Goal: Task Accomplishment & Management: Manage account settings

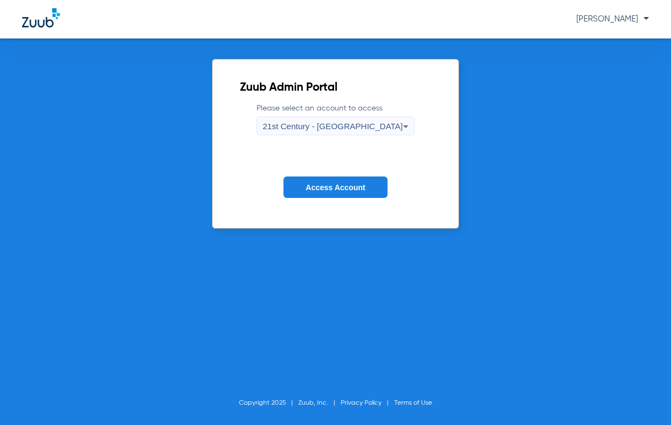
click at [399, 131] on icon at bounding box center [405, 126] width 13 height 13
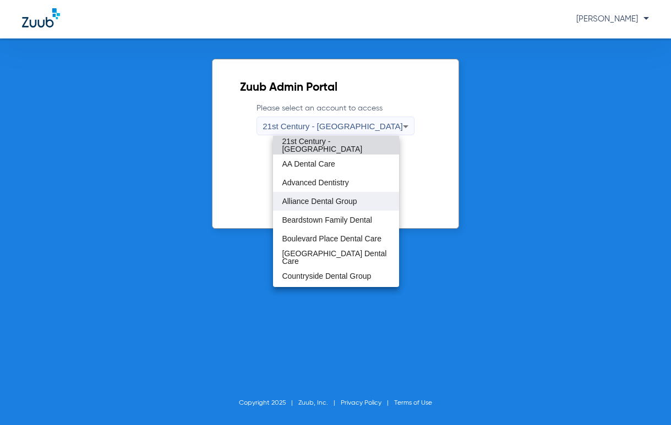
click at [338, 198] on span "Alliance Dental Group" at bounding box center [319, 201] width 75 height 8
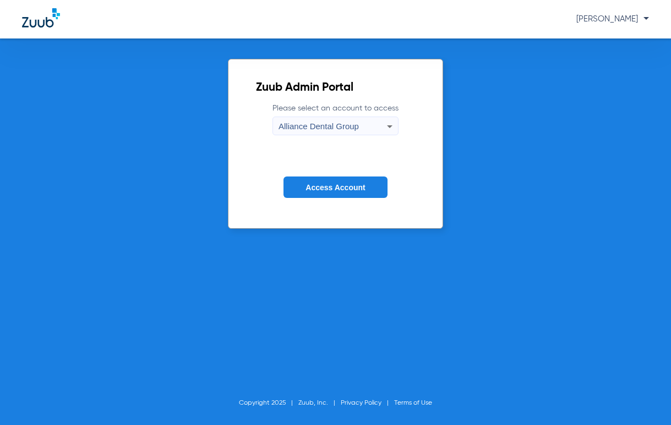
click at [341, 190] on span "Access Account" at bounding box center [334, 187] width 59 height 9
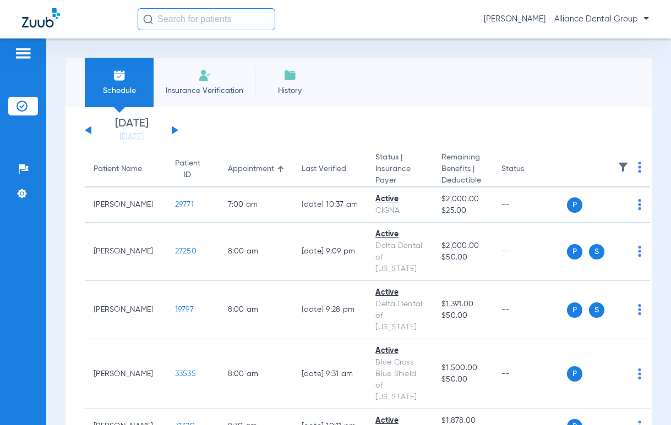
scroll to position [21, 0]
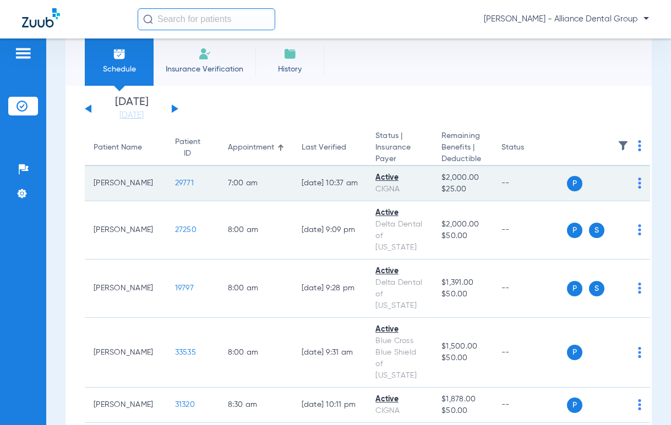
click at [175, 183] on span "29771" at bounding box center [184, 183] width 19 height 8
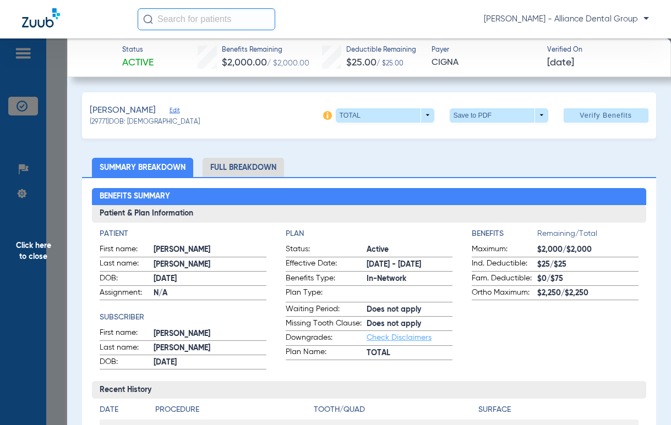
click at [323, 116] on img at bounding box center [327, 115] width 9 height 9
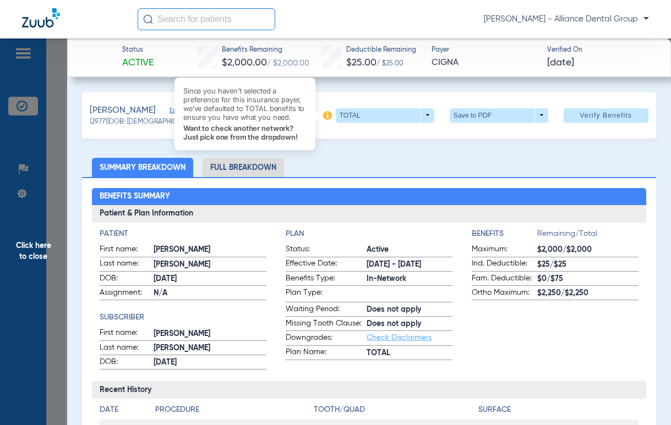
click at [366, 138] on div "[PERSON_NAME] Edit (29771) DOB: [DEMOGRAPHIC_DATA] Since you haven’t selected a…" at bounding box center [368, 115] width 573 height 46
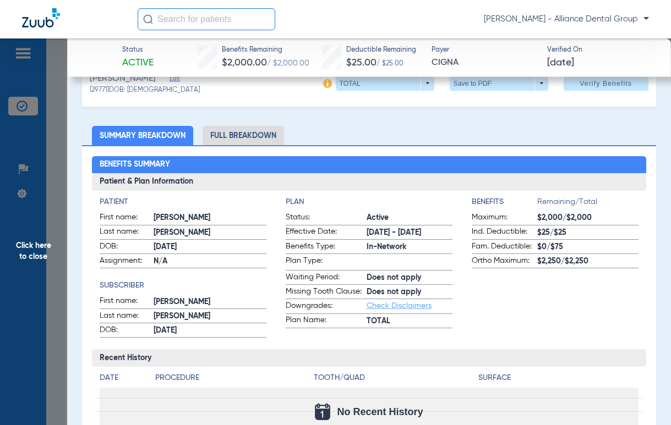
scroll to position [30, 0]
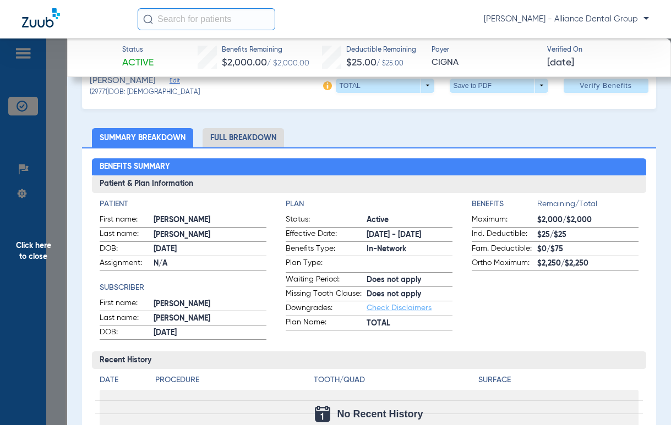
click at [29, 245] on span "Click here to close" at bounding box center [33, 251] width 67 height 425
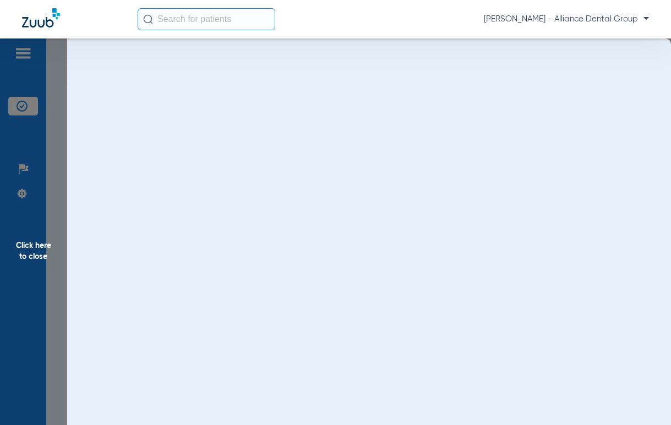
scroll to position [0, 0]
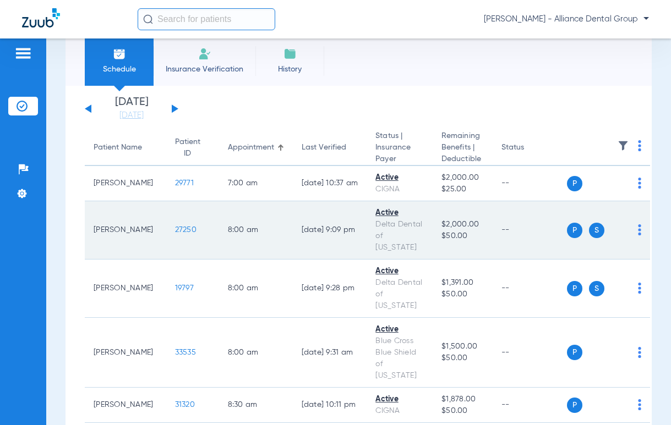
click at [175, 229] on span "27250" at bounding box center [185, 230] width 21 height 8
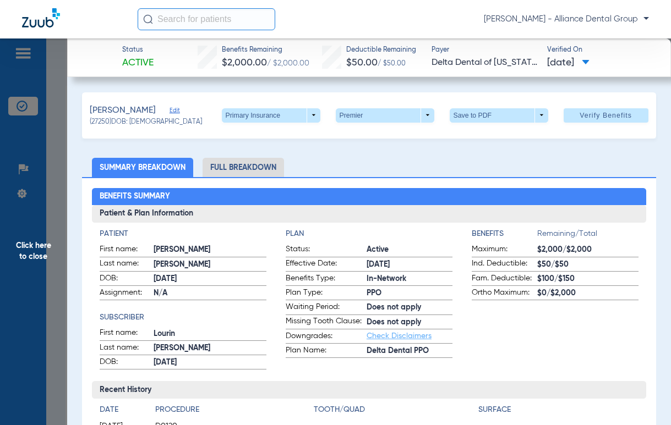
click at [35, 252] on span "Click here to close" at bounding box center [33, 251] width 67 height 425
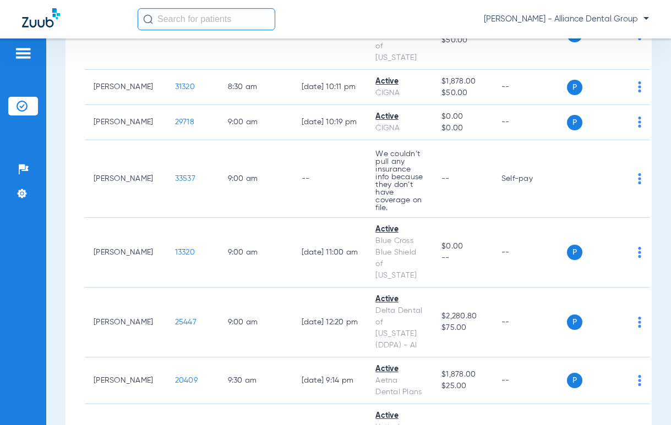
scroll to position [403, 0]
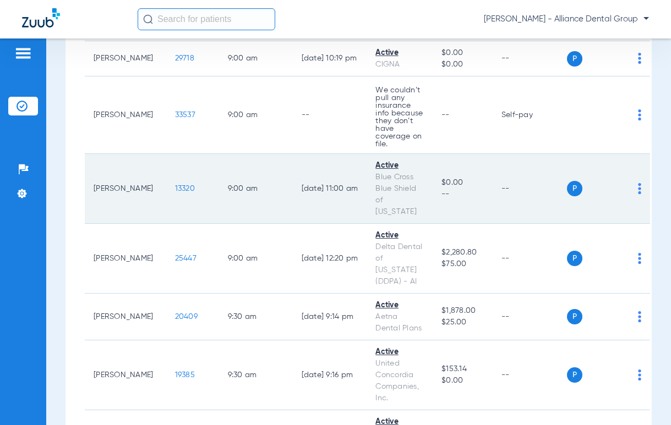
click at [175, 185] on span "13320" at bounding box center [185, 189] width 20 height 8
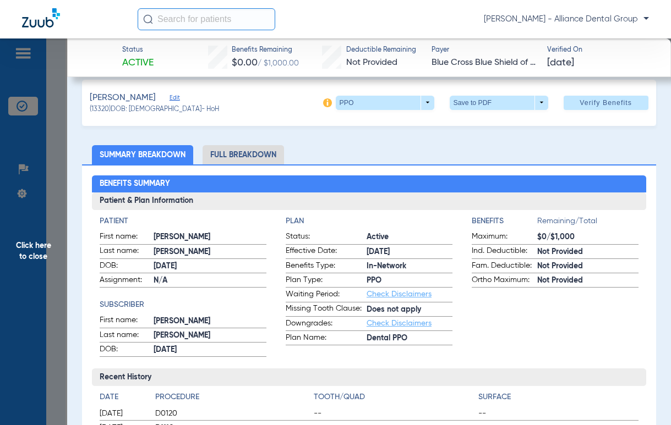
scroll to position [0, 0]
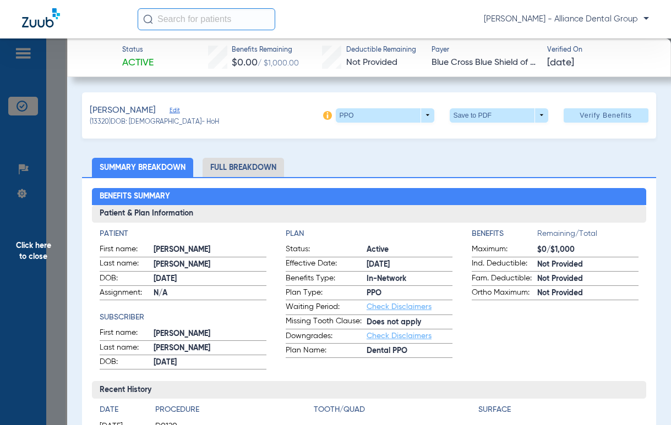
click at [28, 262] on span "Click here to close" at bounding box center [33, 251] width 67 height 425
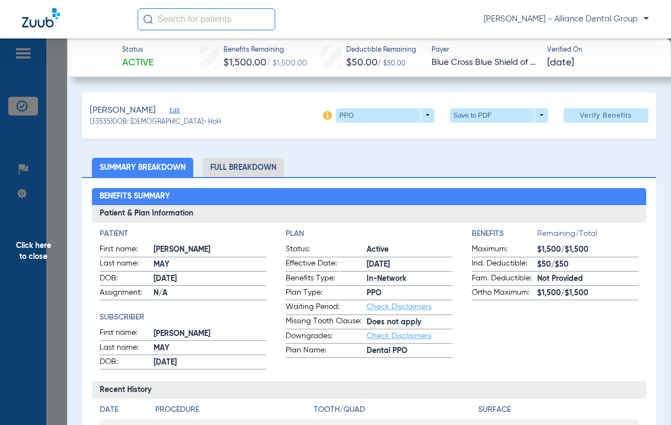
click at [25, 248] on span "Click here to close" at bounding box center [33, 251] width 67 height 425
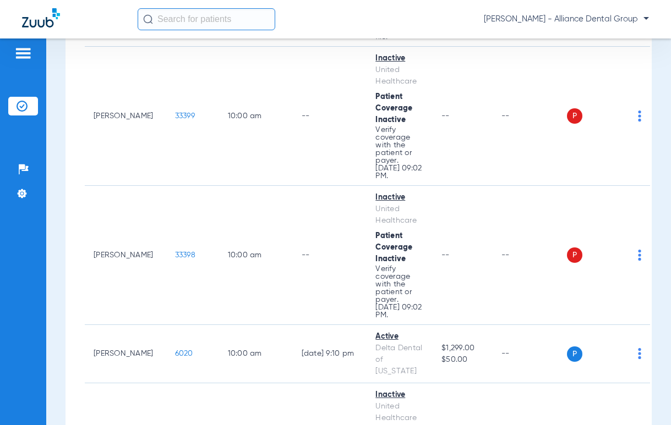
scroll to position [955, 0]
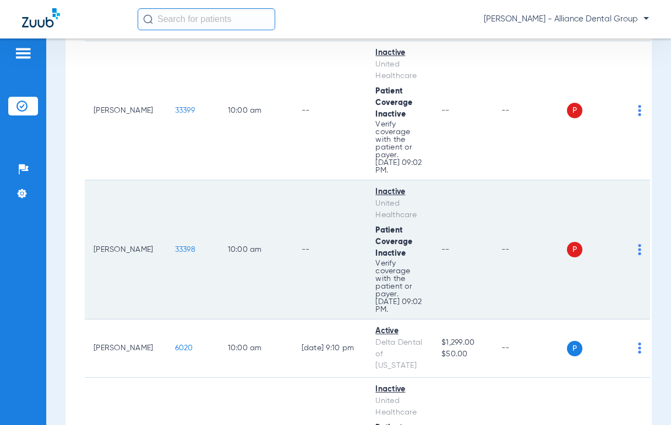
click at [175, 246] on span "33398" at bounding box center [185, 250] width 20 height 8
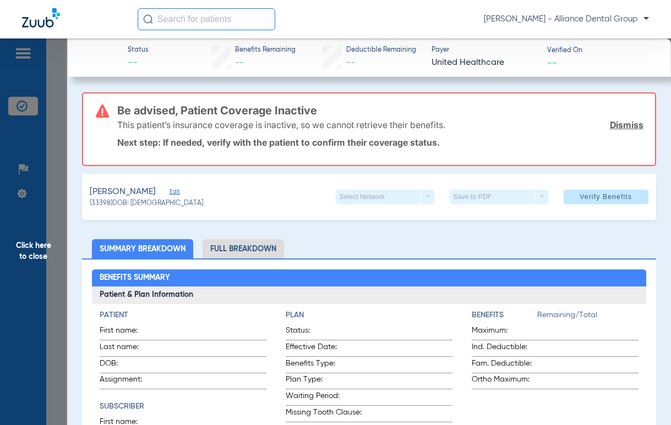
click at [30, 252] on span "Click here to close" at bounding box center [33, 251] width 67 height 425
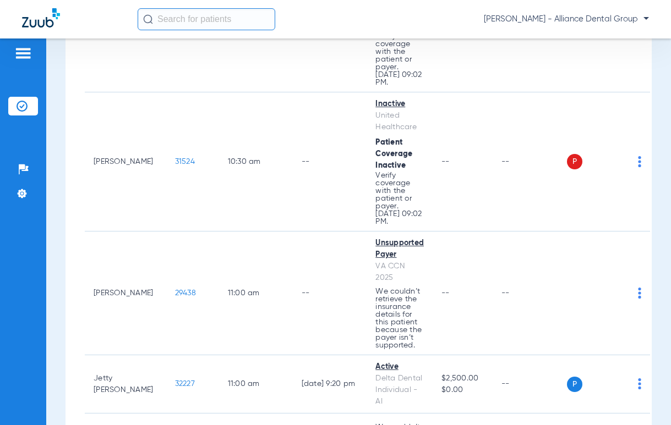
scroll to position [1390, 0]
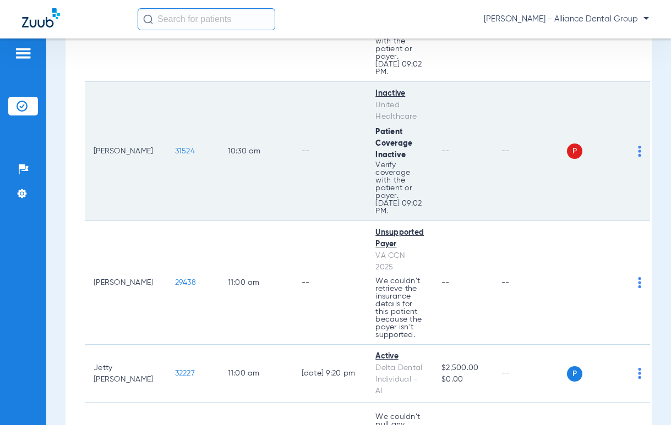
click at [175, 147] on span "31524" at bounding box center [185, 151] width 20 height 8
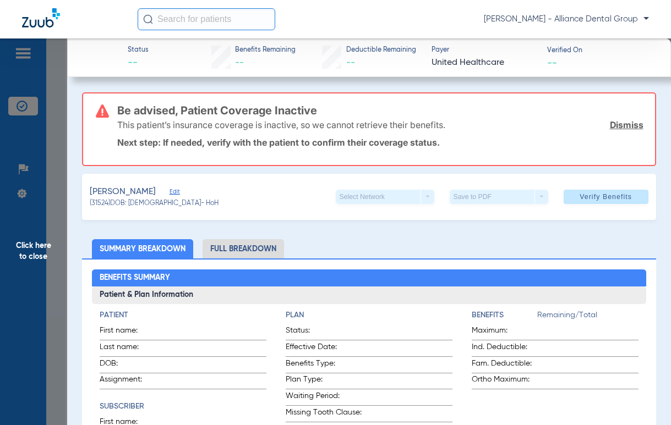
click at [37, 251] on span "Click here to close" at bounding box center [33, 251] width 67 height 425
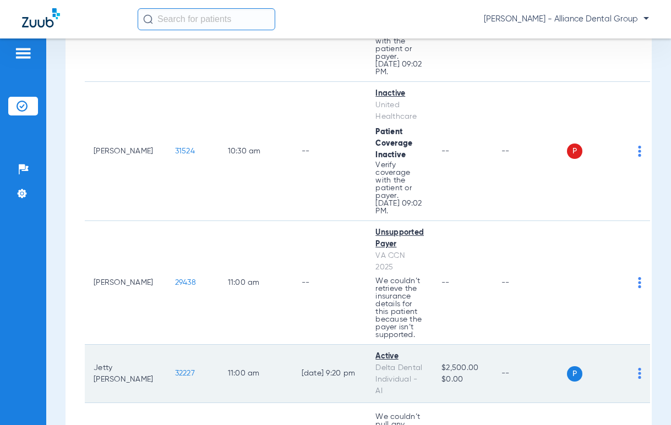
click at [175, 370] on span "32227" at bounding box center [185, 374] width 20 height 8
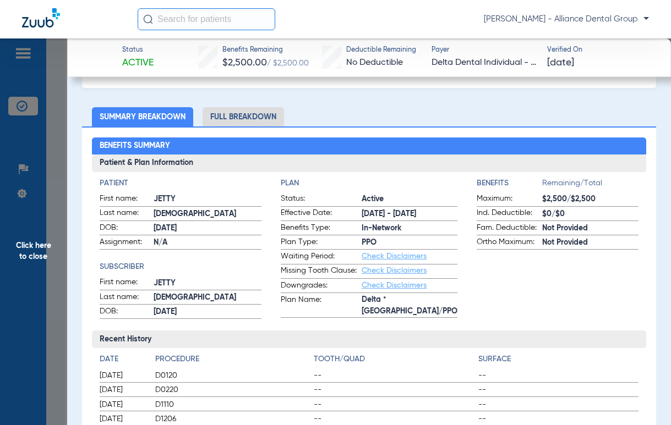
scroll to position [46, 0]
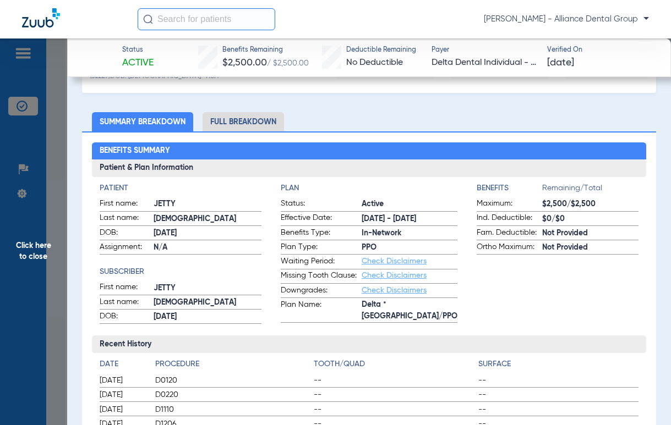
click at [25, 254] on span "Click here to close" at bounding box center [33, 251] width 67 height 425
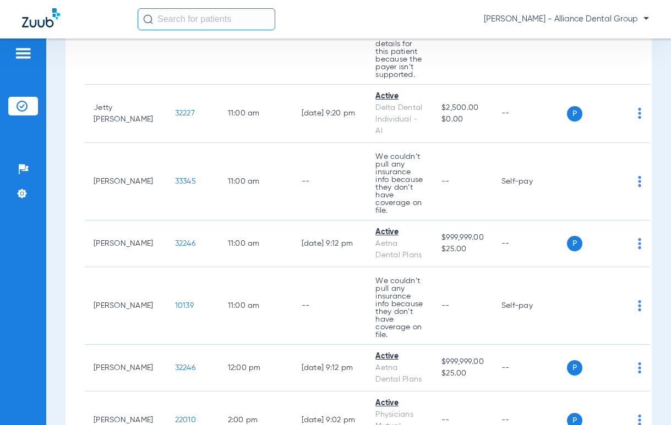
scroll to position [1666, 0]
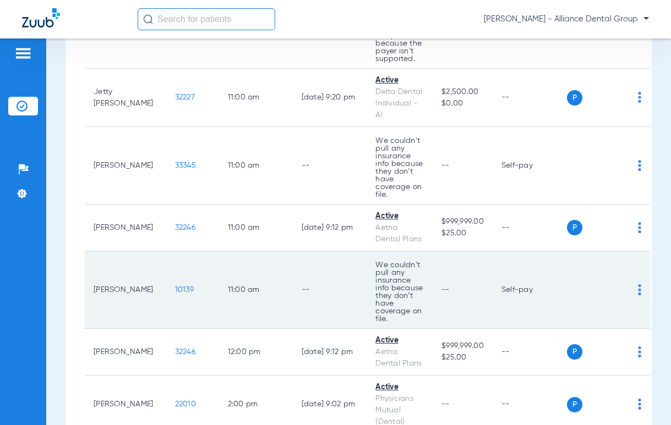
click at [175, 286] on span "10139" at bounding box center [184, 290] width 19 height 8
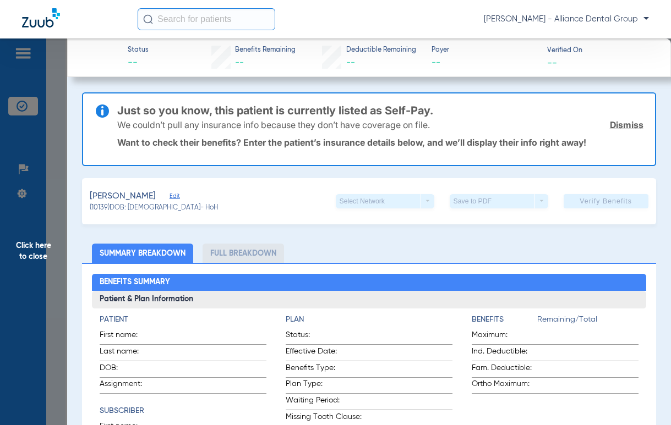
click at [33, 260] on span "Click here to close" at bounding box center [33, 251] width 67 height 425
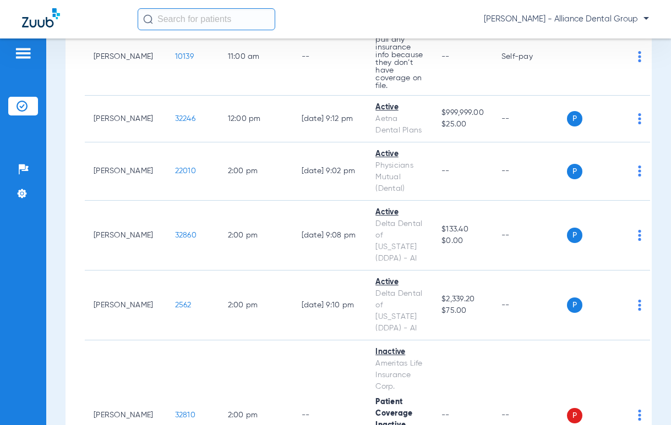
scroll to position [1905, 0]
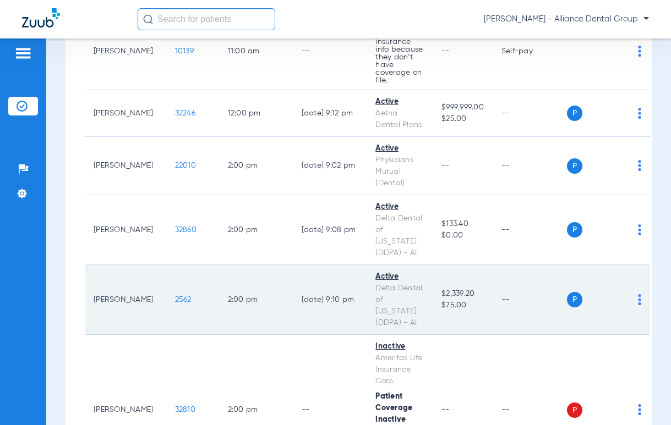
click at [175, 296] on span "2562" at bounding box center [183, 300] width 17 height 8
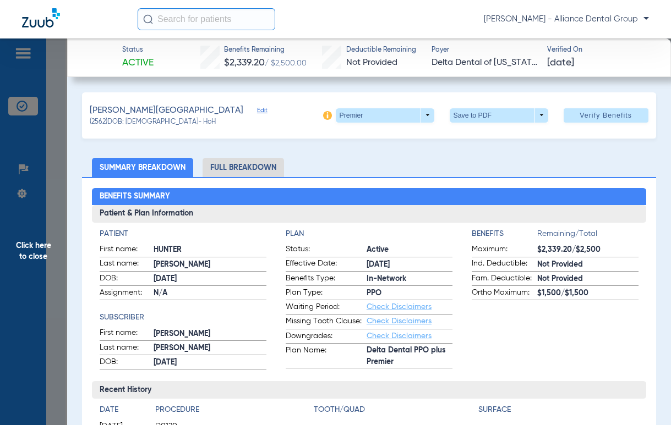
click at [34, 249] on span "Click here to close" at bounding box center [33, 251] width 67 height 425
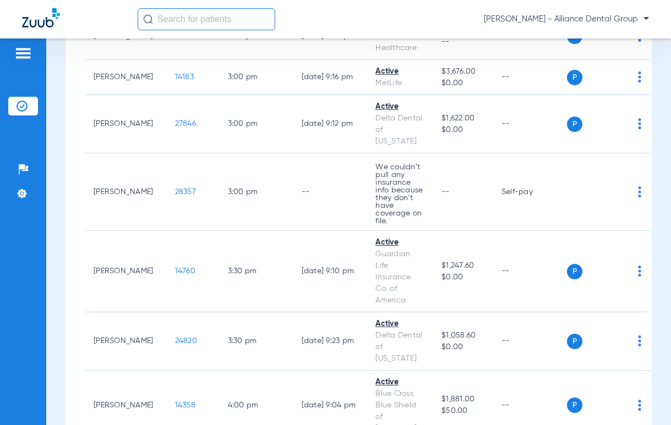
scroll to position [2743, 0]
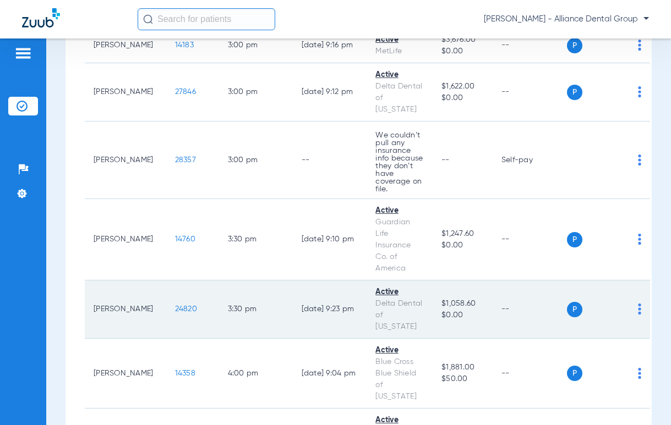
click at [175, 305] on span "24820" at bounding box center [186, 309] width 22 height 8
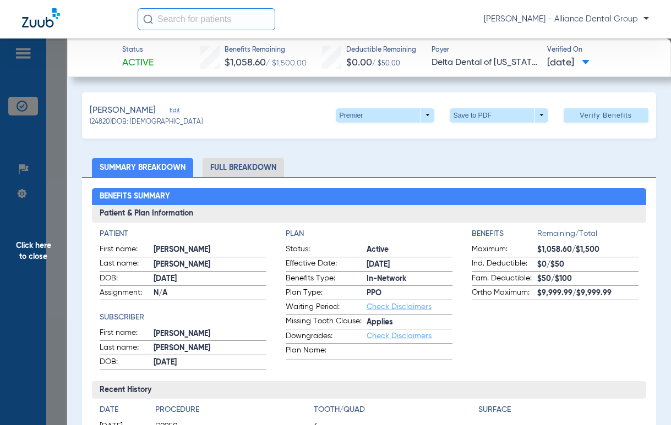
click at [38, 245] on span "Click here to close" at bounding box center [33, 251] width 67 height 425
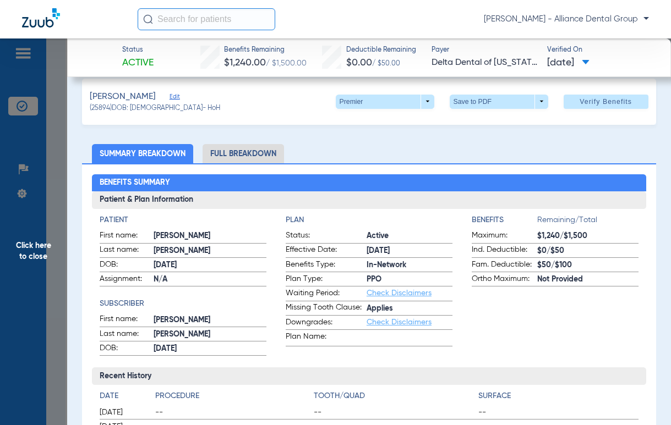
scroll to position [0, 0]
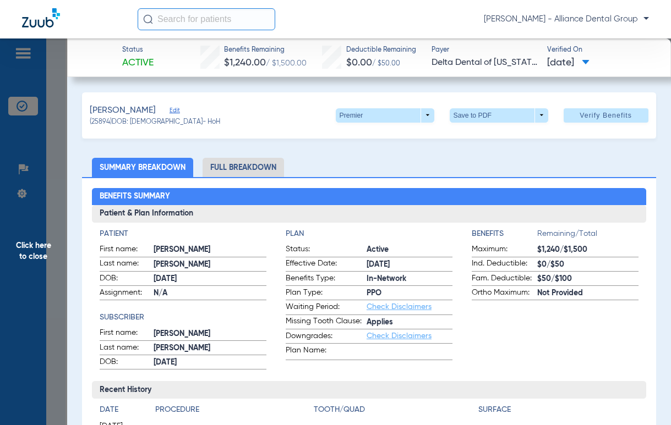
click at [25, 255] on span "Click here to close" at bounding box center [33, 251] width 67 height 425
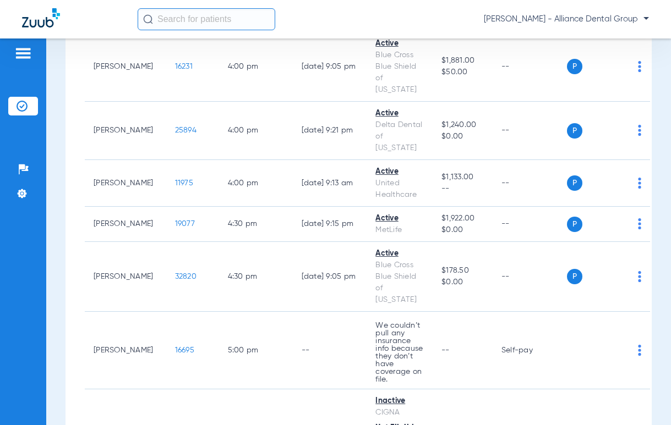
scroll to position [3152, 0]
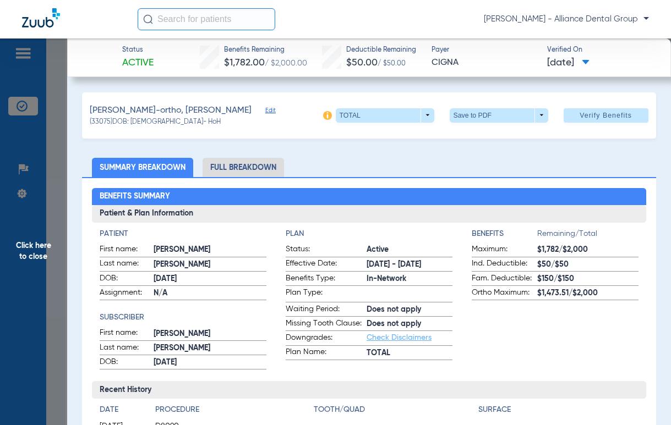
click at [42, 257] on span "Click here to close" at bounding box center [33, 251] width 67 height 425
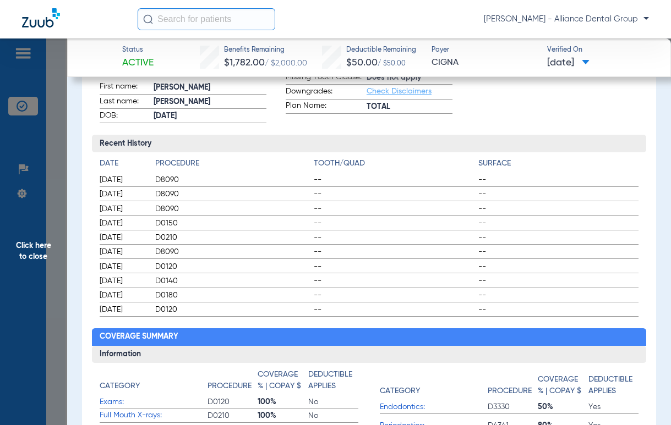
scroll to position [0, 0]
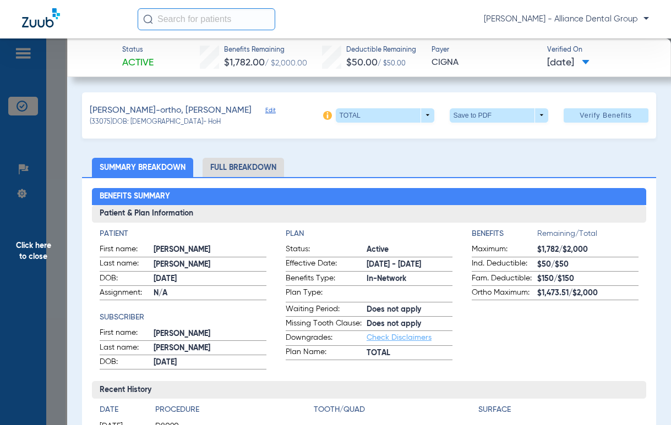
click at [43, 252] on span "Click here to close" at bounding box center [33, 251] width 67 height 425
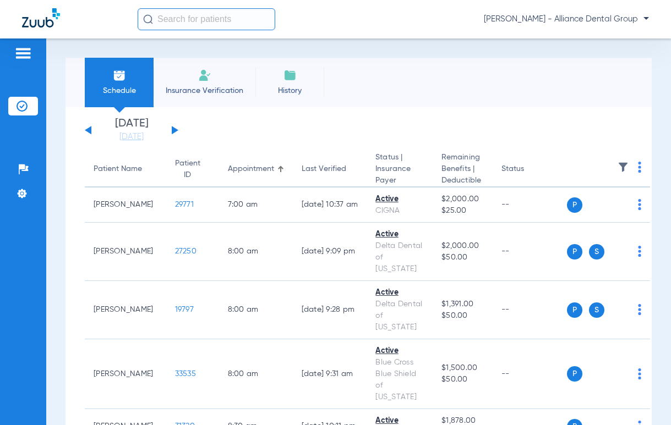
click at [646, 18] on span "[PERSON_NAME] - Alliance Dental Group" at bounding box center [566, 19] width 165 height 11
click at [615, 35] on span "Account Selection" at bounding box center [607, 39] width 62 height 8
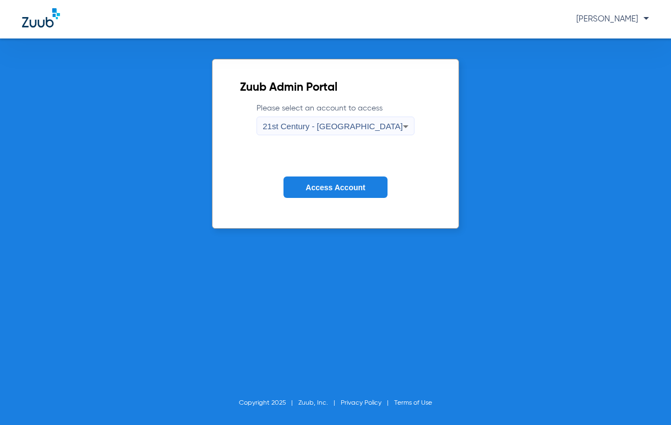
click at [399, 123] on icon at bounding box center [405, 126] width 13 height 13
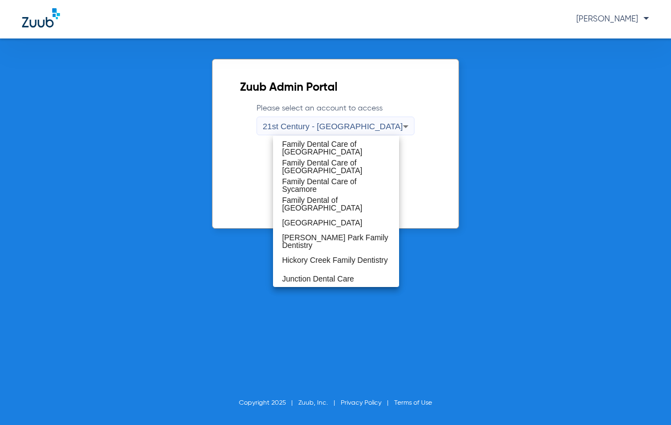
scroll to position [275, 0]
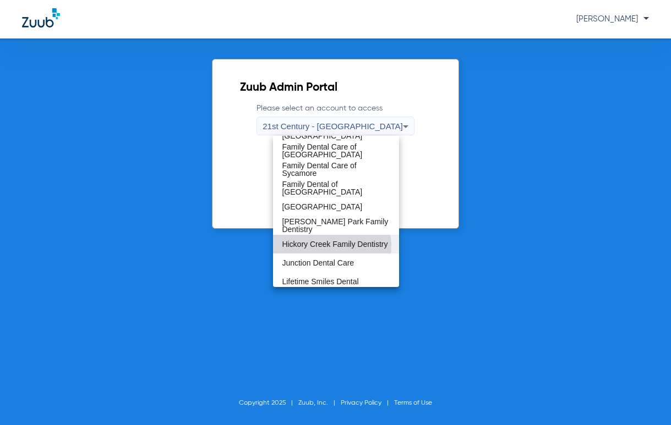
click at [329, 245] on span "Hickory Creek Family Dentistry" at bounding box center [335, 244] width 106 height 8
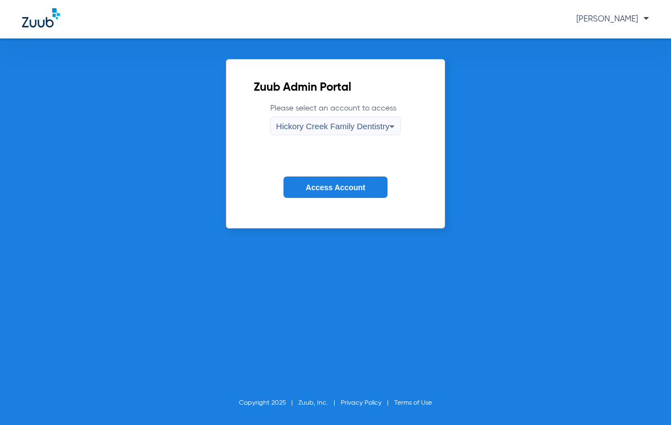
click at [332, 193] on button "Access Account" at bounding box center [334, 187] width 103 height 21
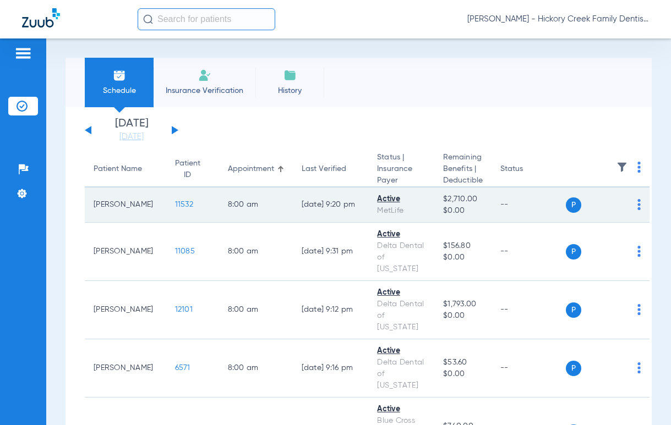
click at [175, 207] on span "11532" at bounding box center [184, 205] width 18 height 8
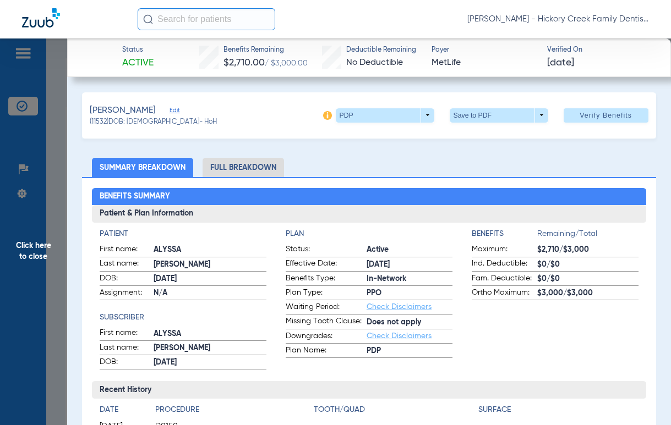
click at [25, 252] on span "Click here to close" at bounding box center [33, 251] width 67 height 425
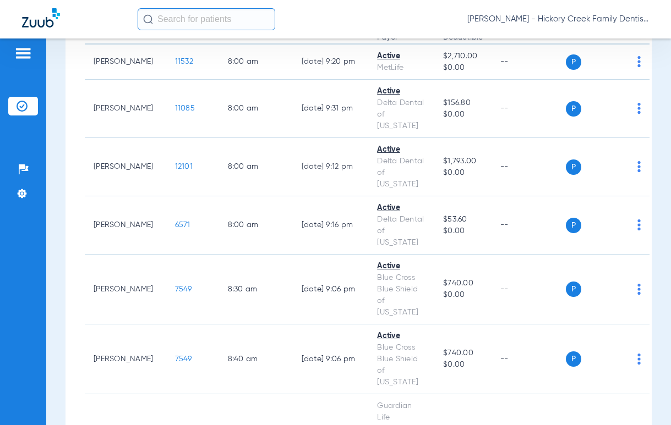
scroll to position [164, 0]
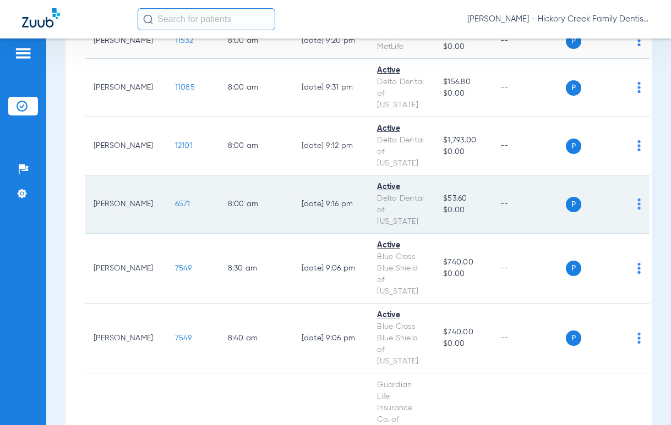
click at [166, 180] on td "6571" at bounding box center [192, 204] width 53 height 58
click at [175, 200] on span "6571" at bounding box center [182, 204] width 15 height 8
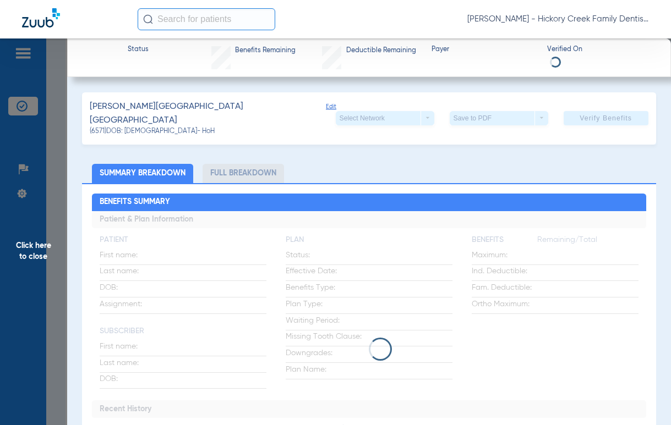
click at [39, 246] on span "Click here to close" at bounding box center [33, 251] width 67 height 425
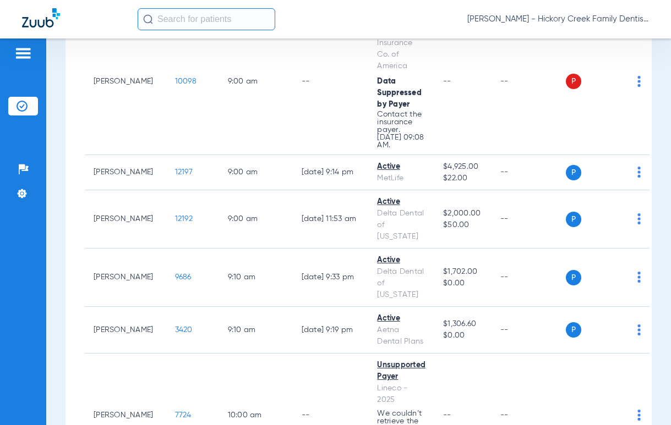
scroll to position [534, 0]
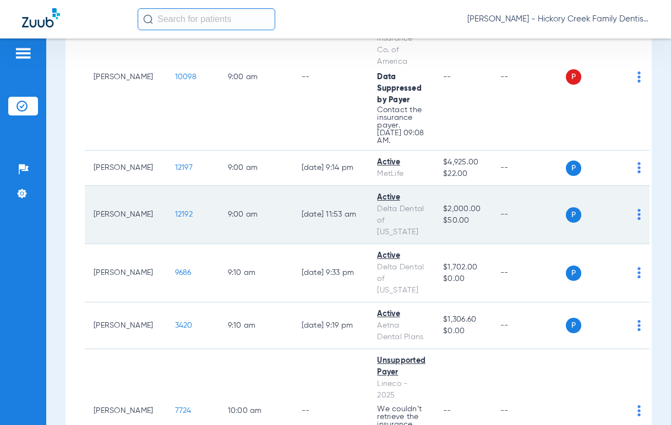
click at [175, 211] on span "12192" at bounding box center [184, 215] width 18 height 8
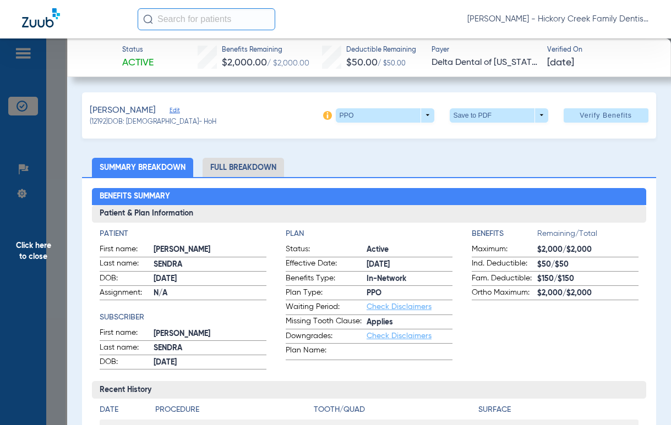
click at [31, 260] on span "Click here to close" at bounding box center [33, 251] width 67 height 425
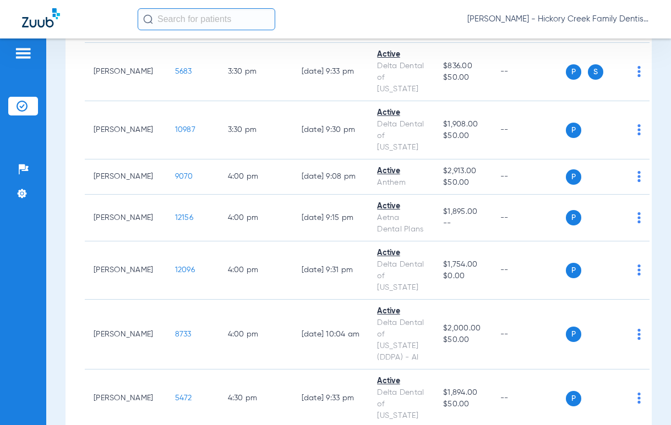
scroll to position [2130, 0]
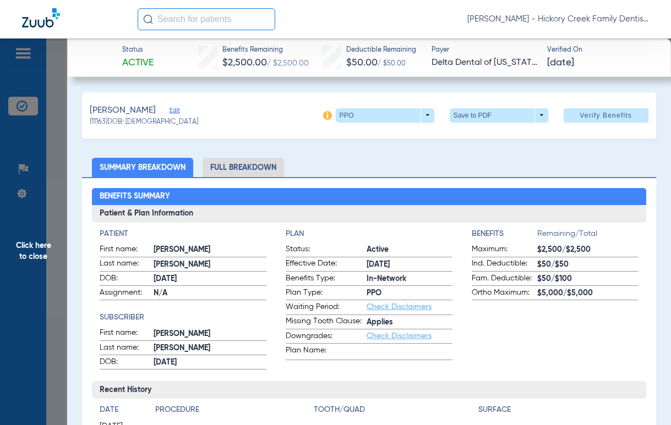
click at [50, 249] on span "Click here to close" at bounding box center [33, 251] width 67 height 425
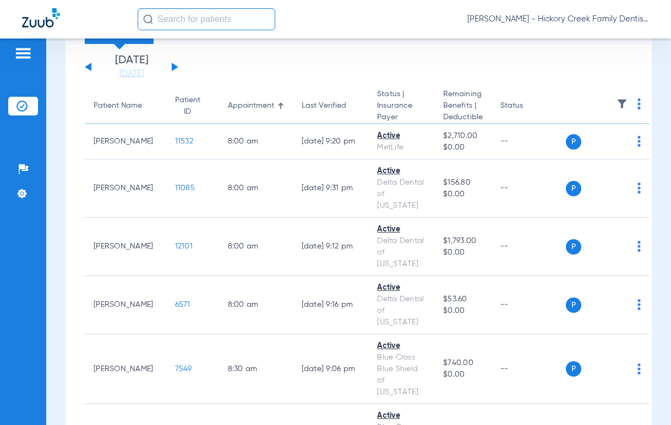
scroll to position [0, 0]
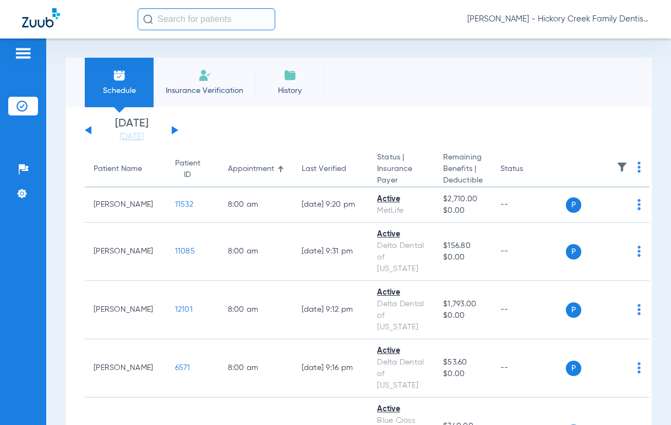
click at [177, 126] on div "[DATE] [DATE] [DATE] [DATE] [DATE] [DATE] [DATE] [DATE] [DATE] [DATE] [DATE] [D…" at bounding box center [132, 130] width 94 height 24
click at [569, 74] on div "Schedule Insurance Verification History Last Appt. Sync Time: [DATE] - 09:48 AM" at bounding box center [358, 83] width 586 height 50
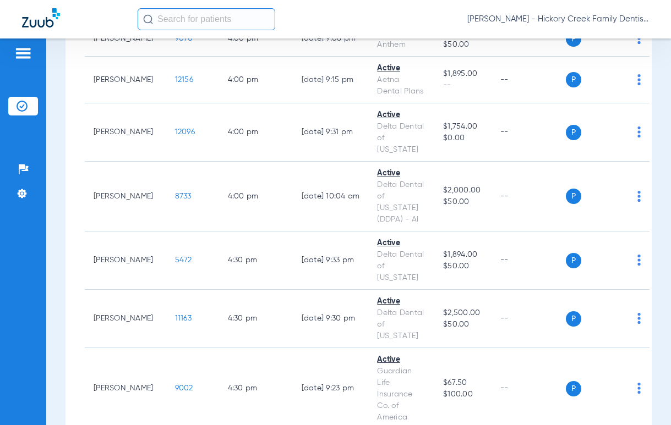
scroll to position [2285, 0]
